Goal: Task Accomplishment & Management: Manage account settings

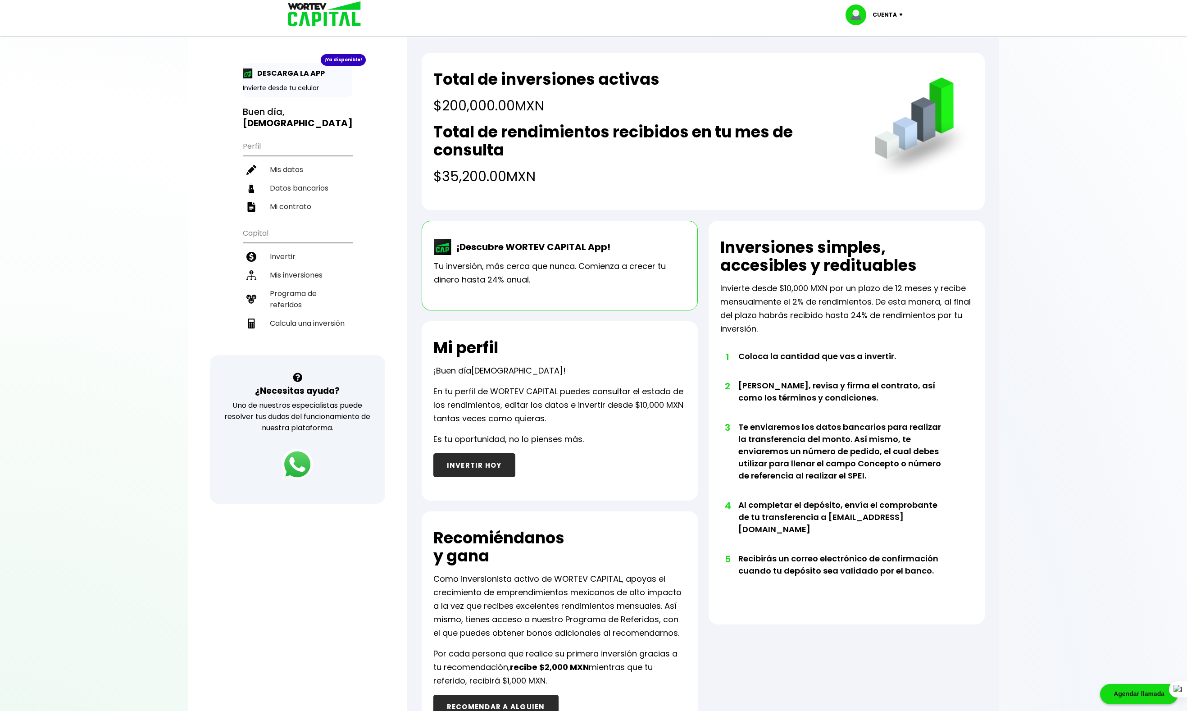
click at [298, 464] on img at bounding box center [298, 465] width 32 height 32
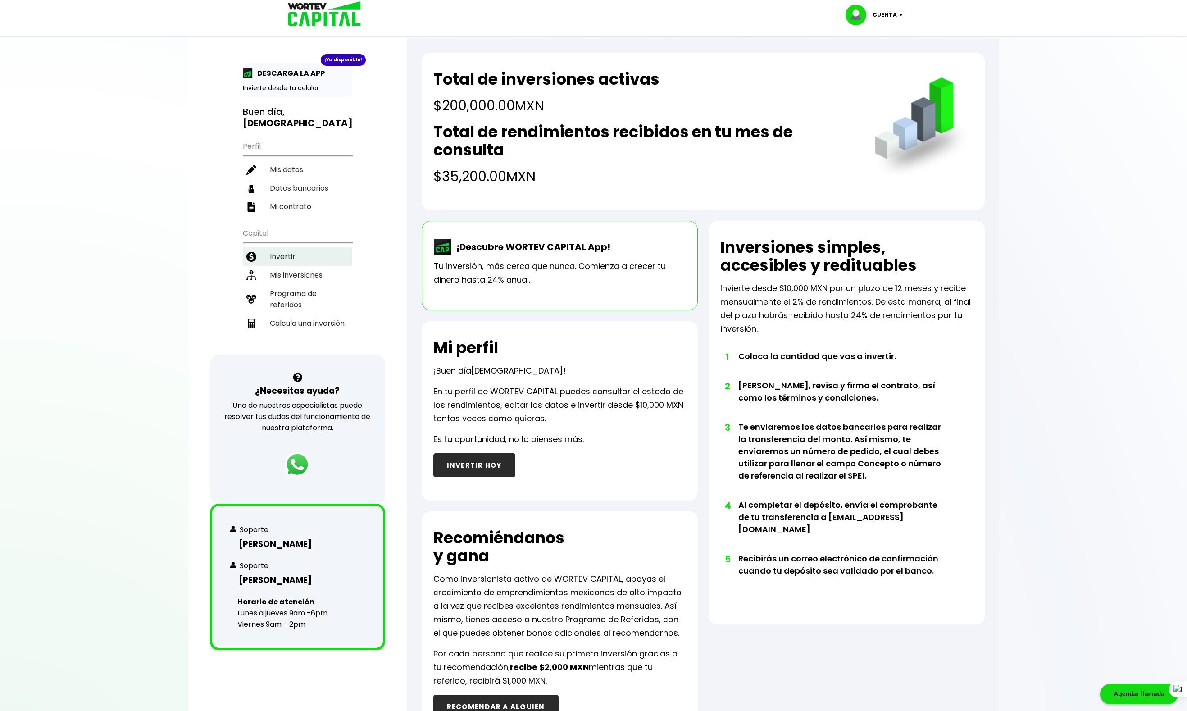
click at [280, 247] on li "Invertir" at bounding box center [297, 256] width 109 height 18
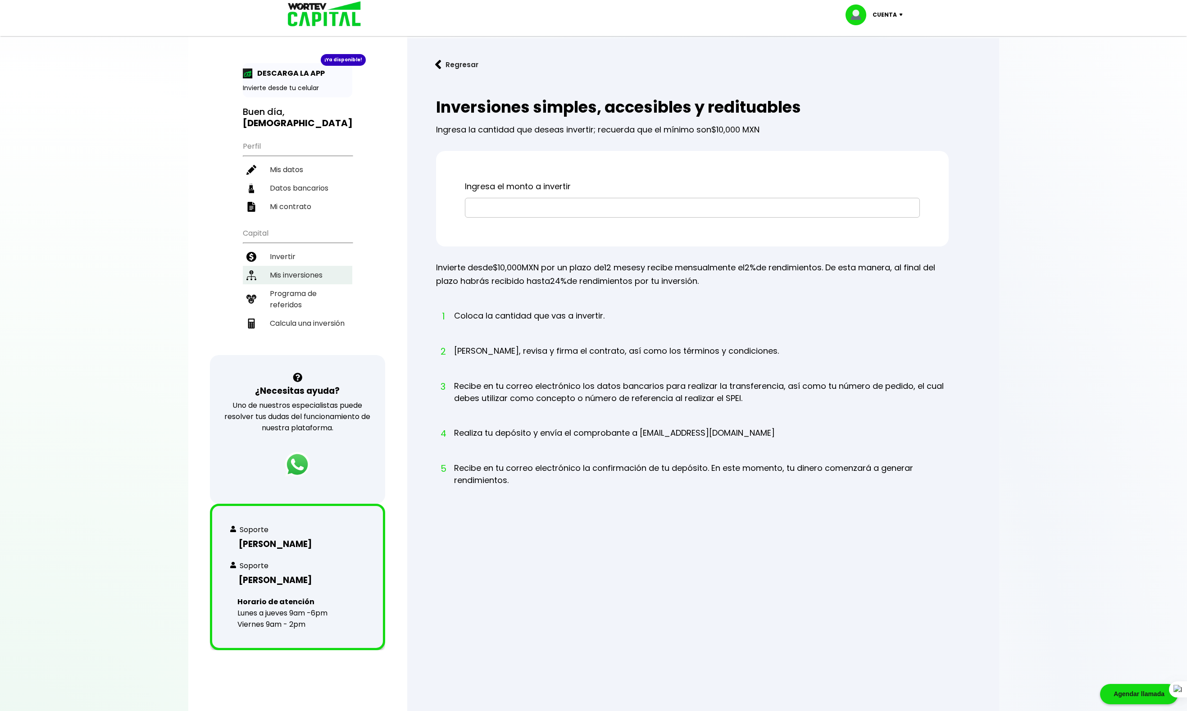
click at [308, 266] on li "Mis inversiones" at bounding box center [297, 275] width 109 height 18
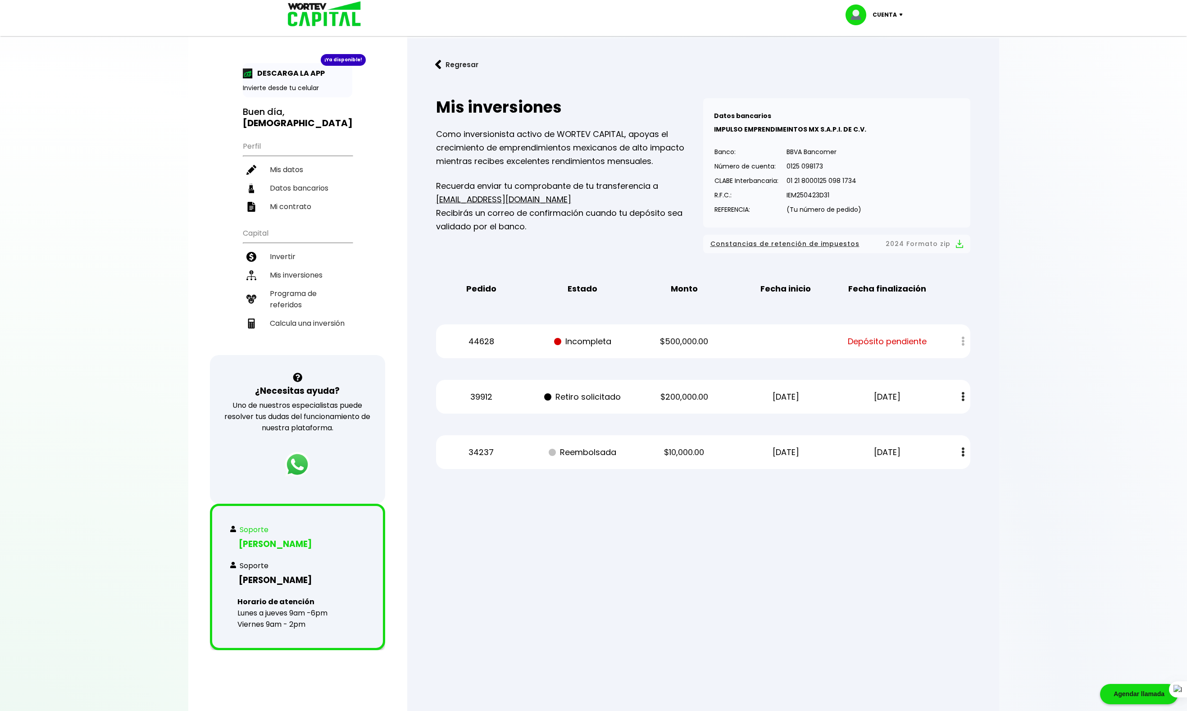
click at [274, 538] on h3 "[PERSON_NAME]" at bounding box center [297, 544] width 135 height 13
click at [1077, 429] on div at bounding box center [593, 355] width 1187 height 711
click at [1090, 405] on div at bounding box center [593, 355] width 1187 height 711
click at [928, 543] on div at bounding box center [593, 355] width 1187 height 711
drag, startPoint x: 1117, startPoint y: 451, endPoint x: 1122, endPoint y: 451, distance: 5.5
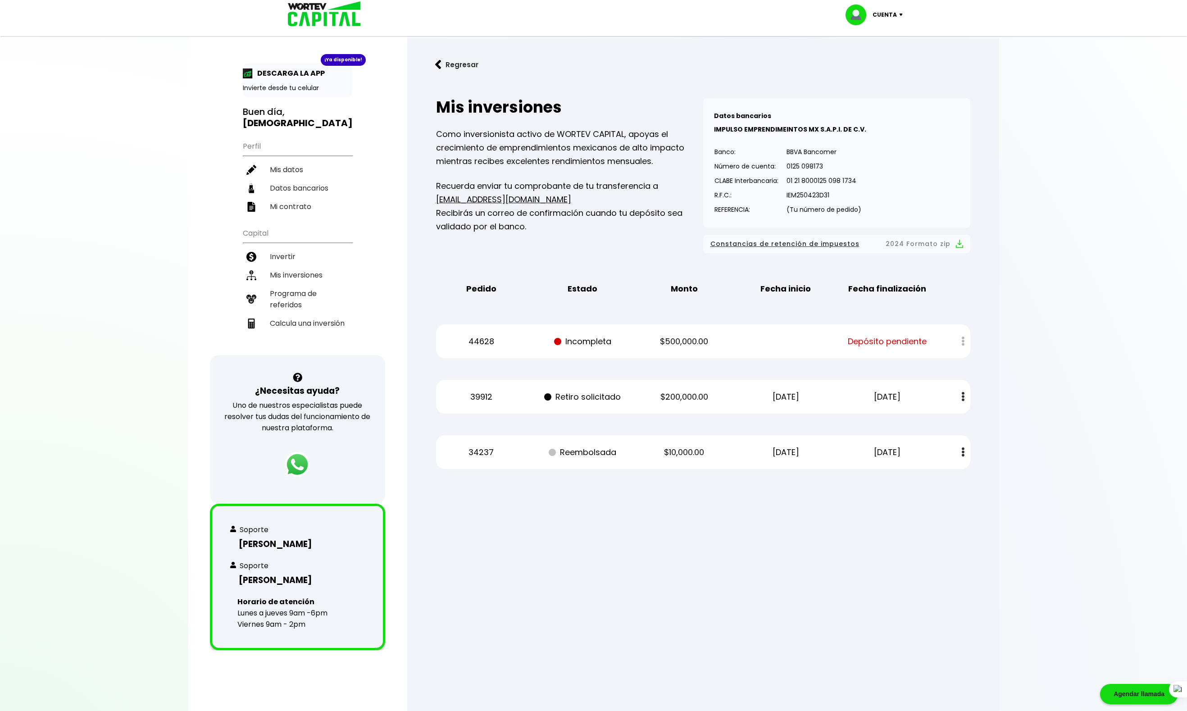
click at [1117, 451] on div at bounding box center [593, 355] width 1187 height 711
